Goal: Task Accomplishment & Management: Complete application form

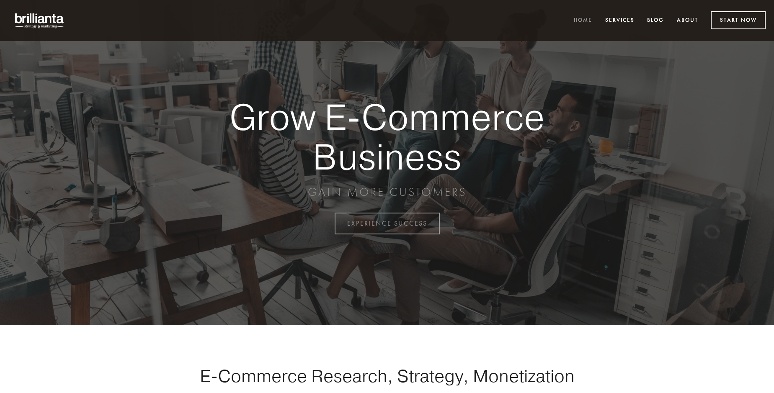
scroll to position [2196, 0]
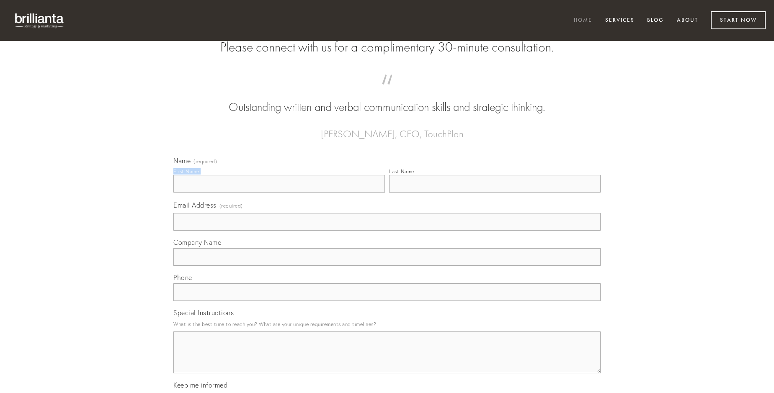
type input "[PERSON_NAME]"
click at [495, 193] on input "Last Name" at bounding box center [495, 184] width 212 height 18
type input "[PERSON_NAME]"
click at [387, 231] on input "Email Address (required)" at bounding box center [386, 222] width 427 height 18
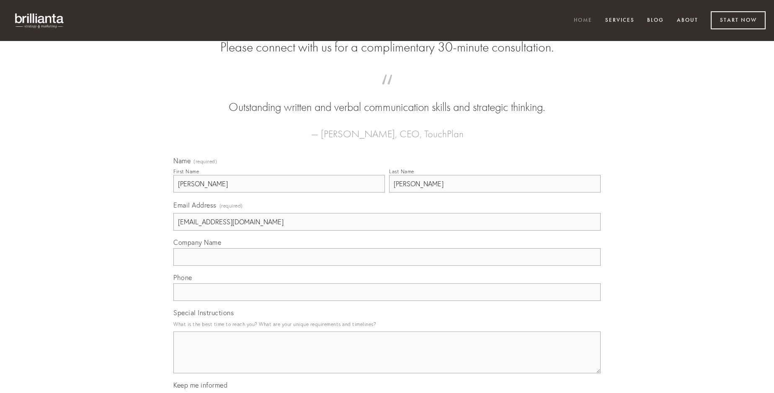
type input "[EMAIL_ADDRESS][DOMAIN_NAME]"
click at [387, 266] on input "Company Name" at bounding box center [386, 257] width 427 height 18
type input "bellum"
click at [387, 301] on input "text" at bounding box center [386, 293] width 427 height 18
click at [387, 360] on textarea "Special Instructions" at bounding box center [386, 353] width 427 height 42
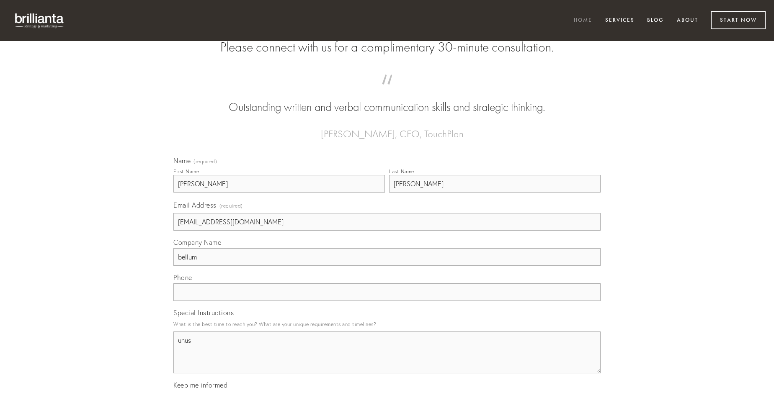
type textarea "unus"
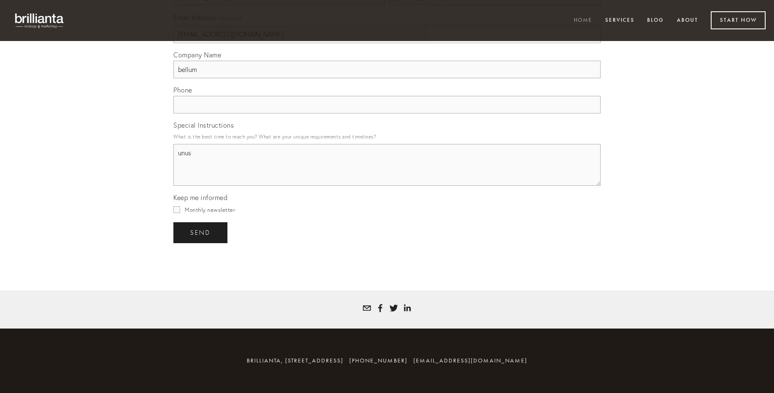
click at [201, 233] on span "send" at bounding box center [200, 233] width 21 height 8
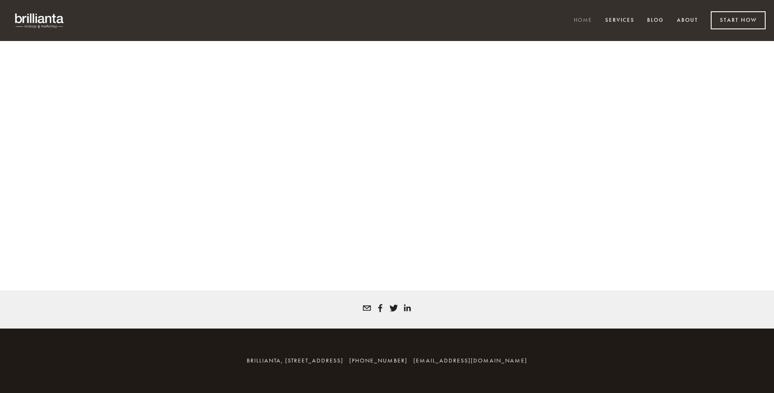
scroll to position [2185, 0]
